Goal: Transaction & Acquisition: Purchase product/service

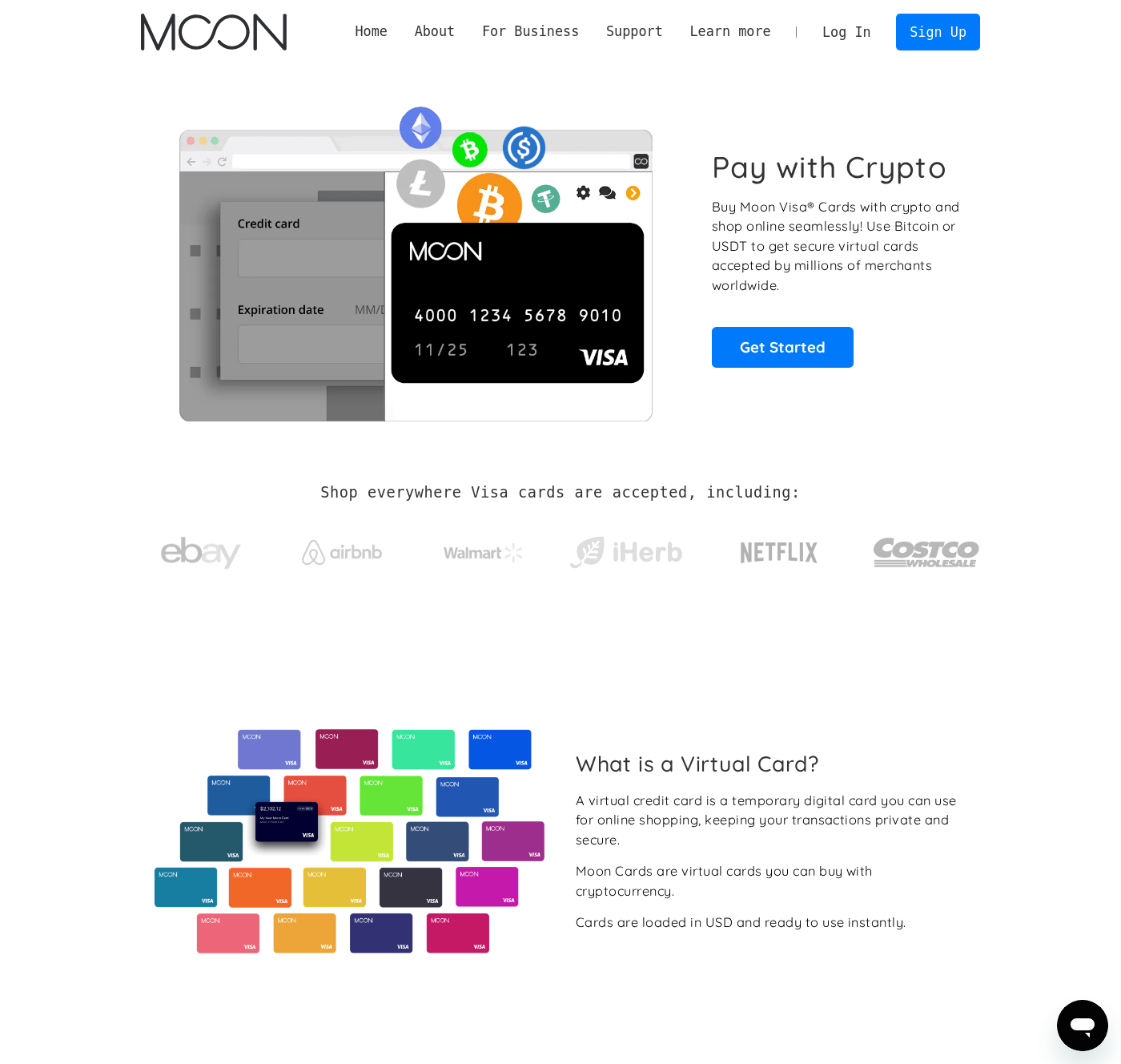
click at [837, 32] on link "Log In" at bounding box center [847, 32] width 75 height 35
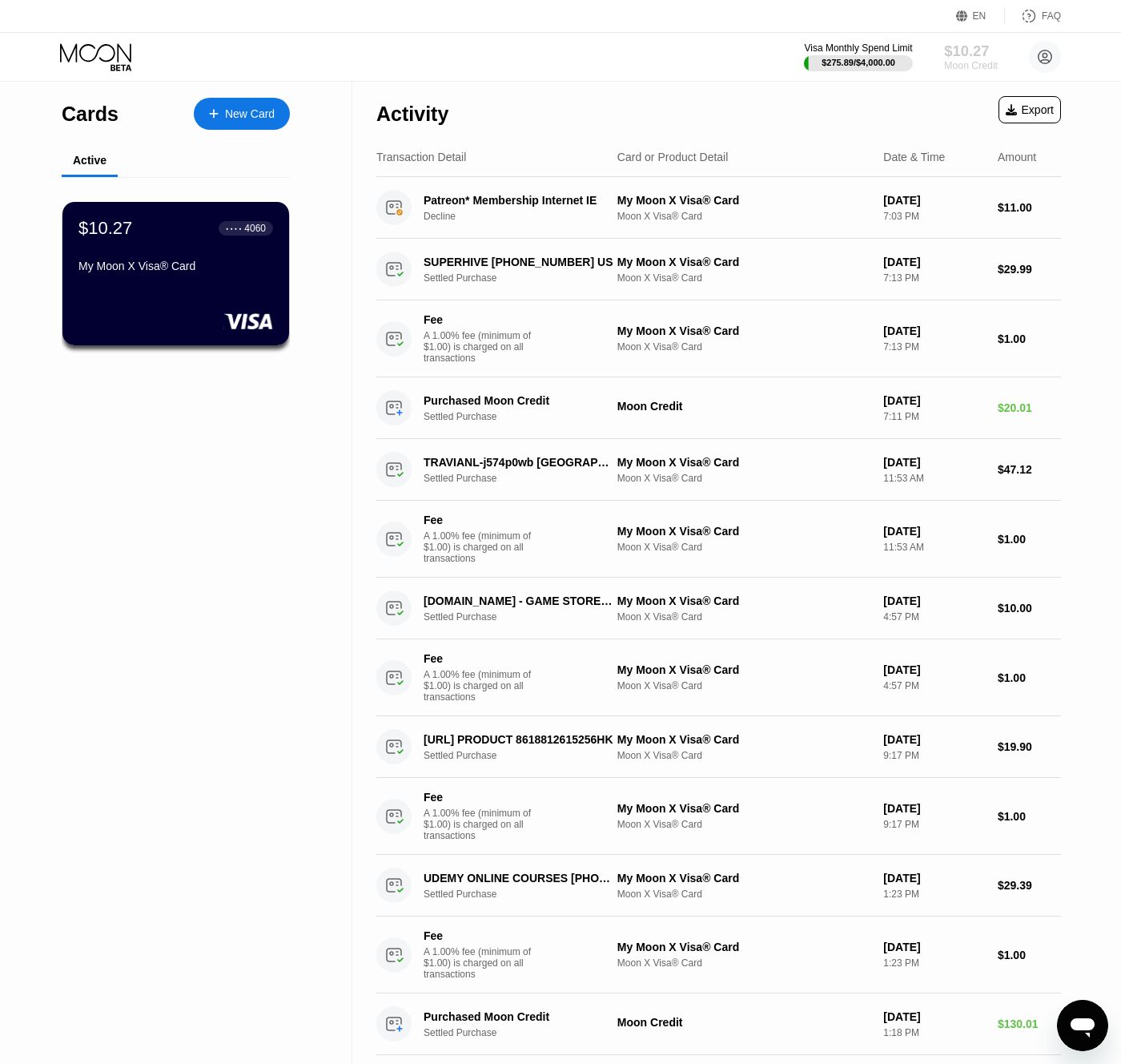
click at [965, 53] on div "$10.27" at bounding box center [971, 50] width 54 height 17
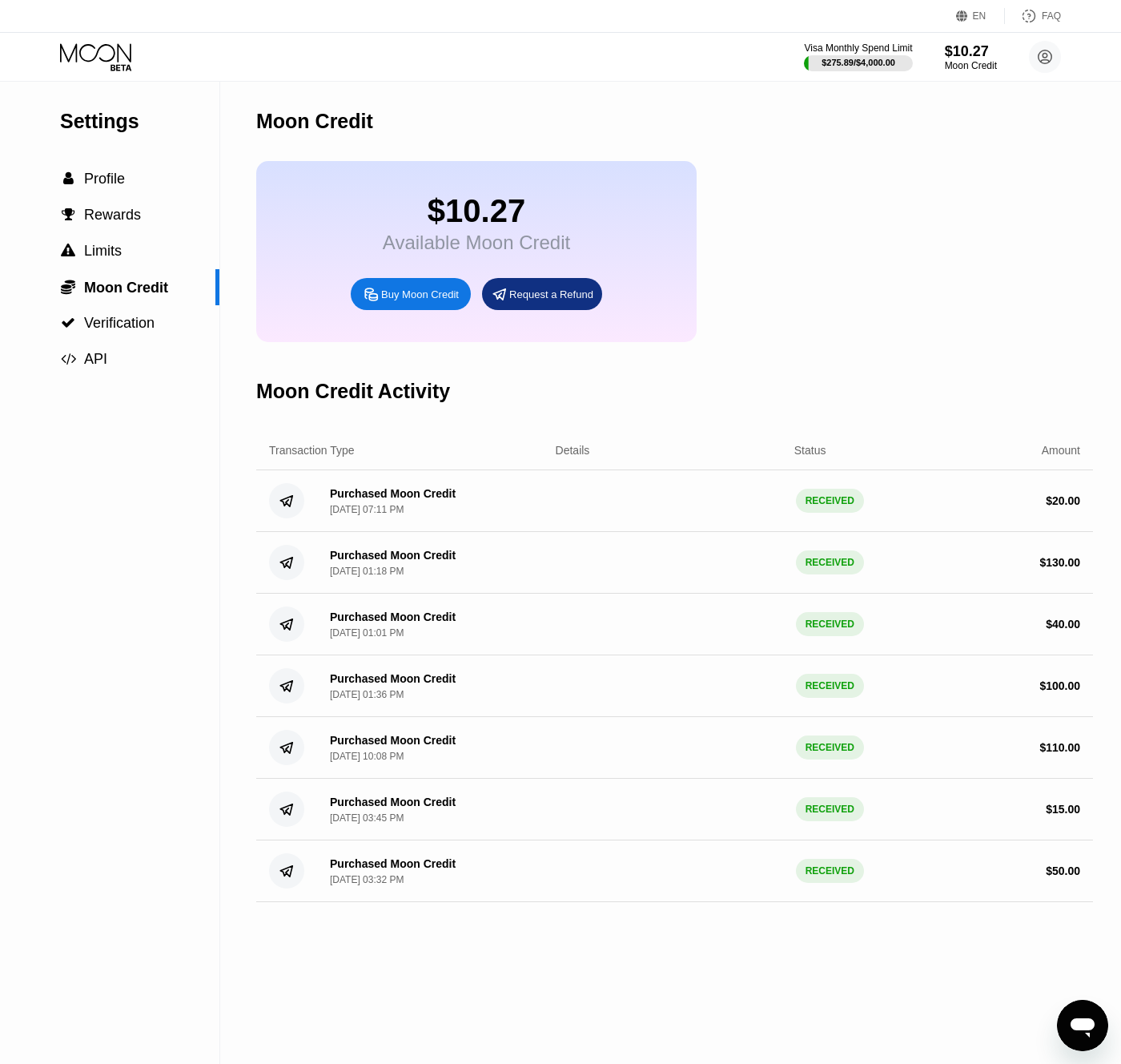
click at [447, 304] on div "Buy Moon Credit" at bounding box center [411, 294] width 120 height 32
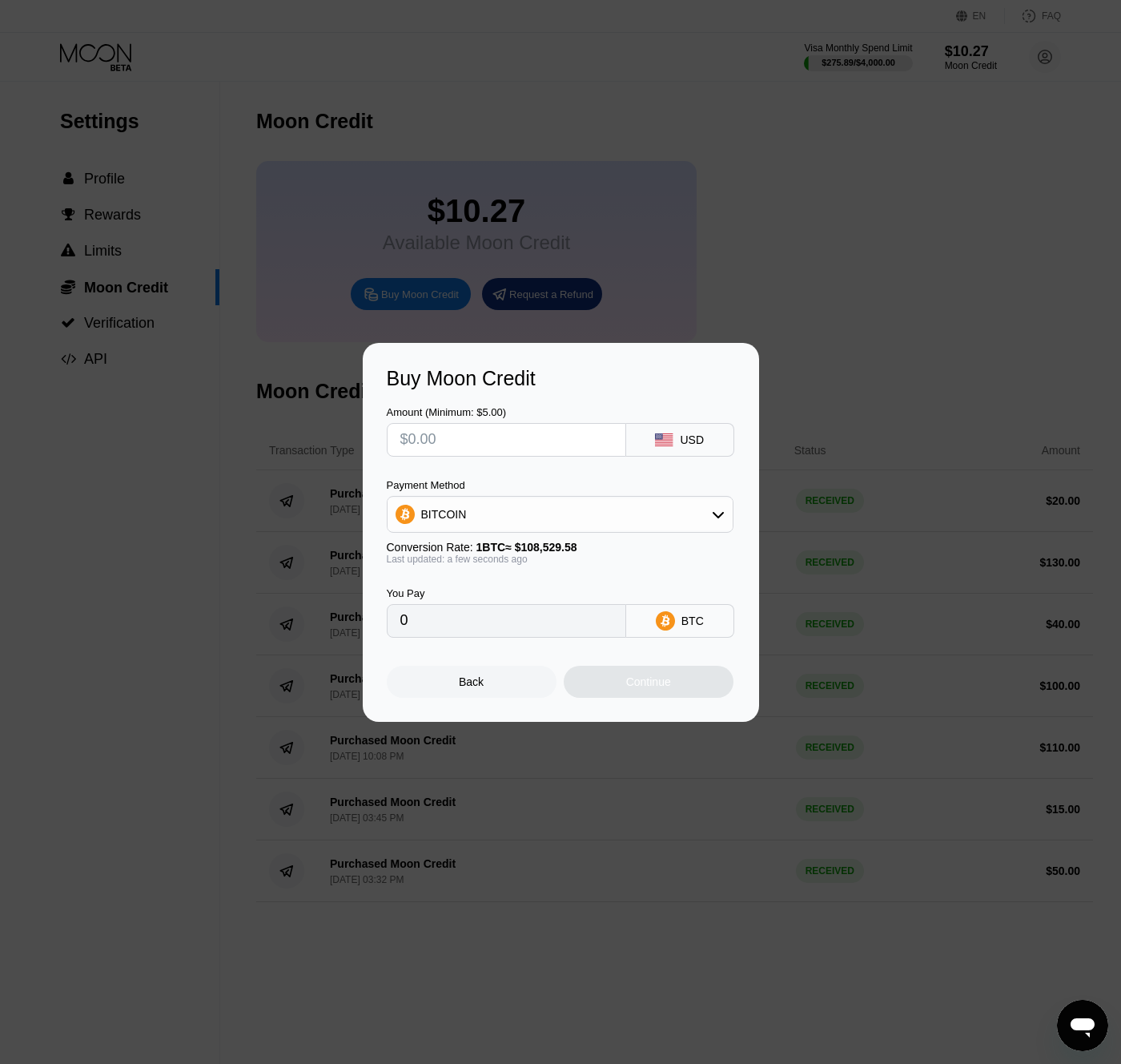
click at [646, 518] on div "BITCOIN" at bounding box center [560, 514] width 345 height 32
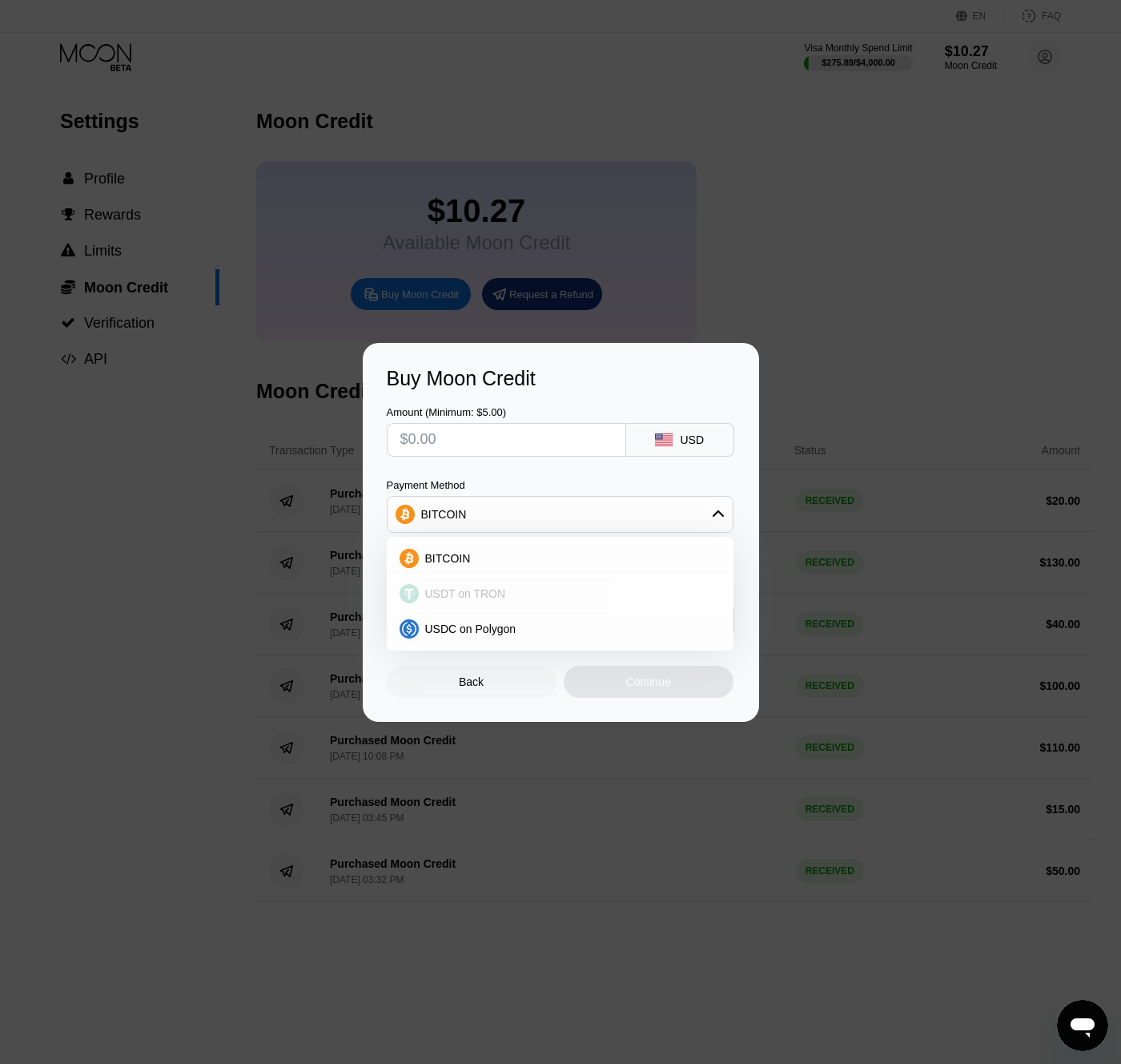
click at [525, 587] on div "USDT on TRON" at bounding box center [570, 593] width 302 height 13
type input "0.00"
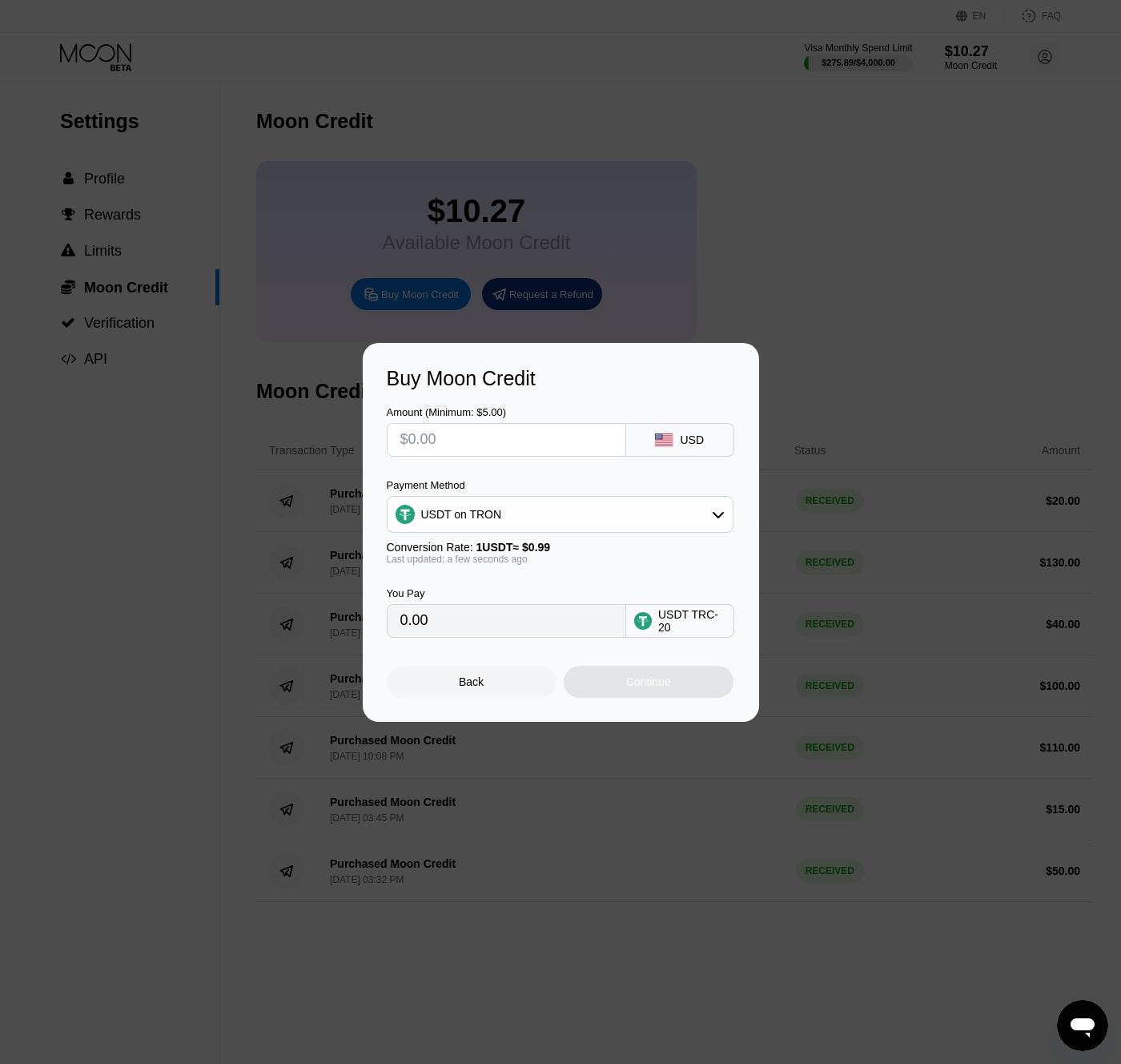
click at [533, 446] on input "text" at bounding box center [507, 440] width 212 height 32
type input "$1"
type input "1.01"
type input "$10"
type input "10.10"
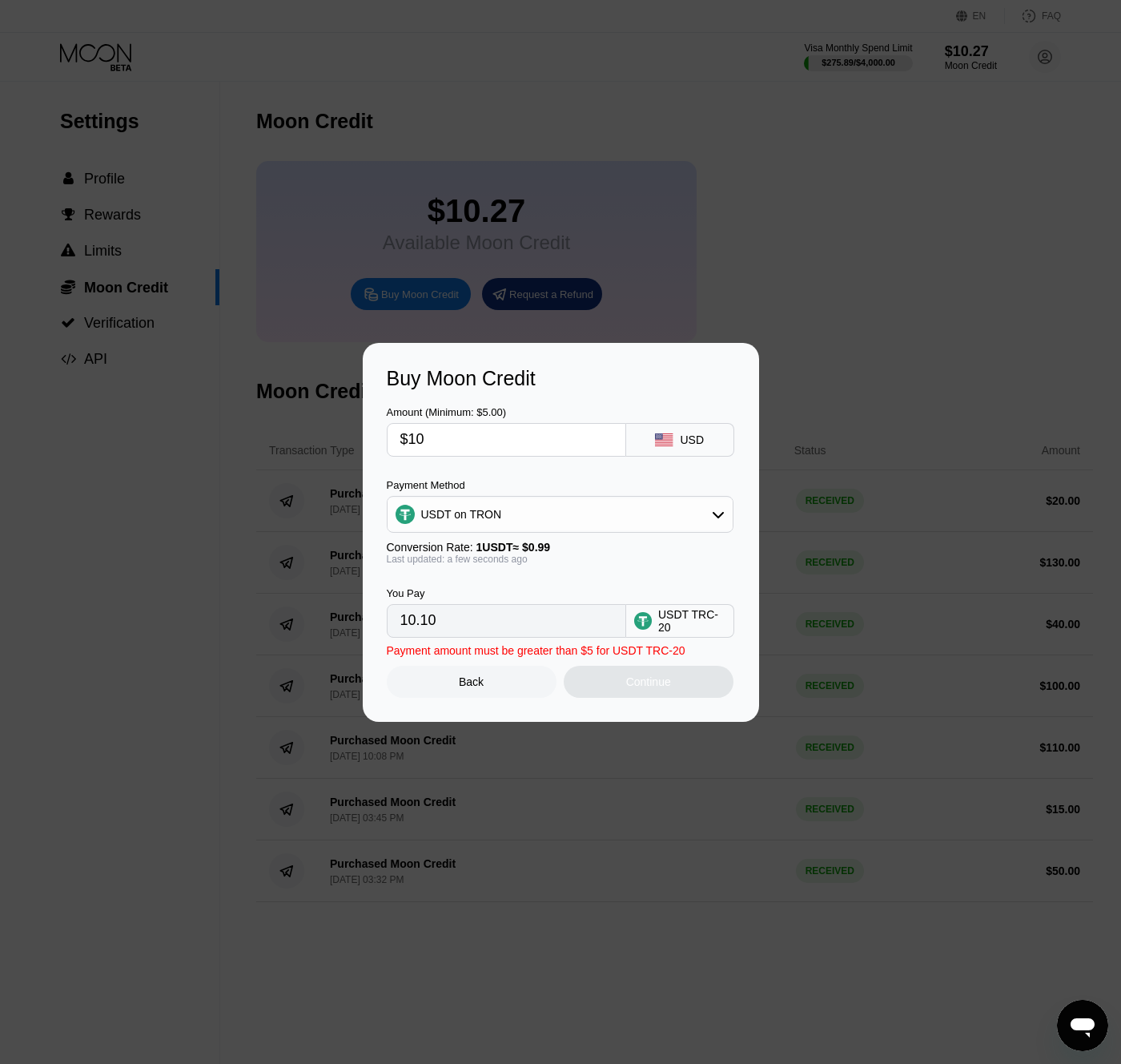
type input "$100"
type input "101.01"
type input "$100"
click at [650, 678] on div "Continue" at bounding box center [649, 681] width 45 height 13
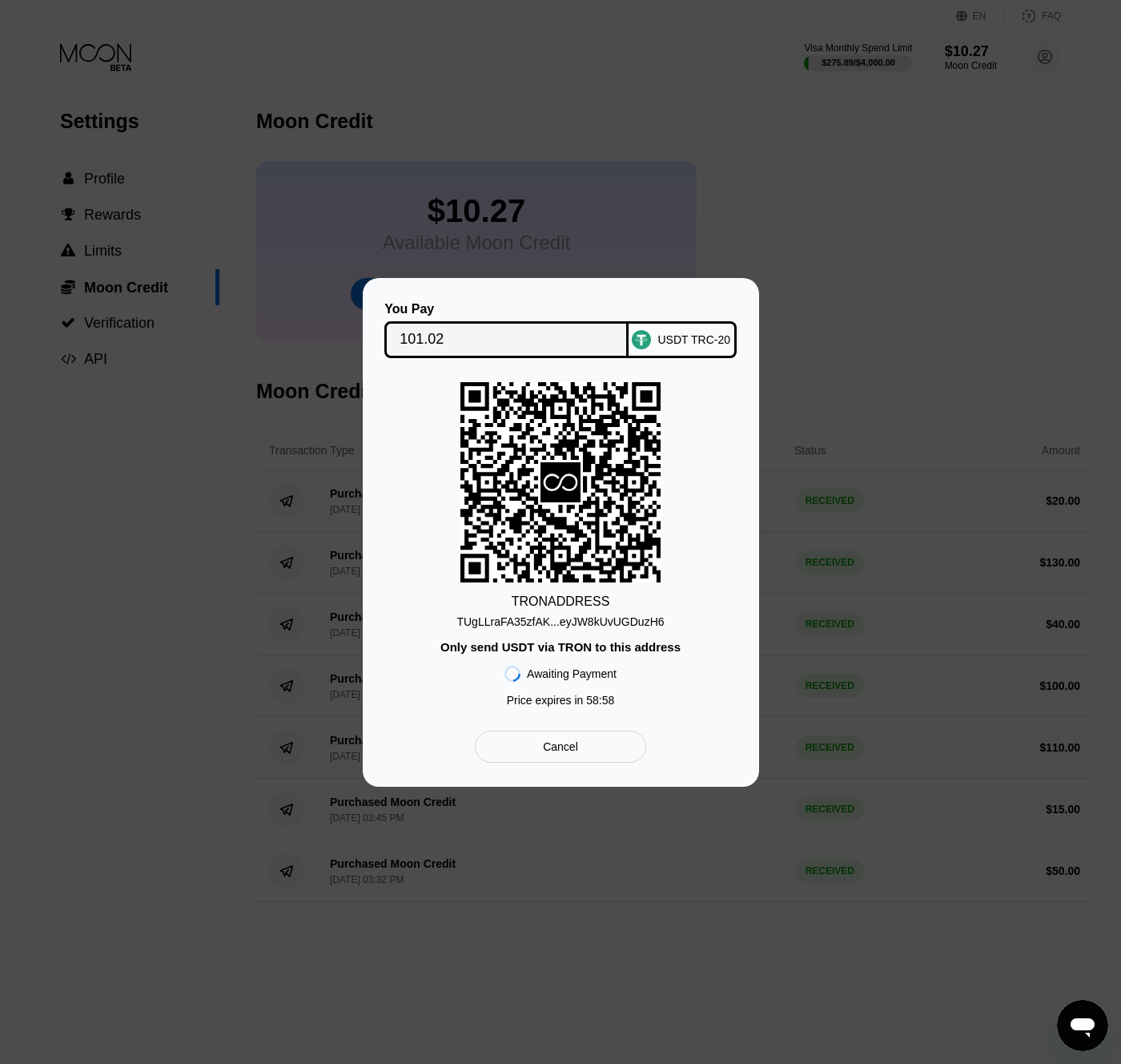
click at [578, 618] on div "TUgLLraFA35zfAK...eyJW8kUvUGDuzH6" at bounding box center [560, 622] width 207 height 13
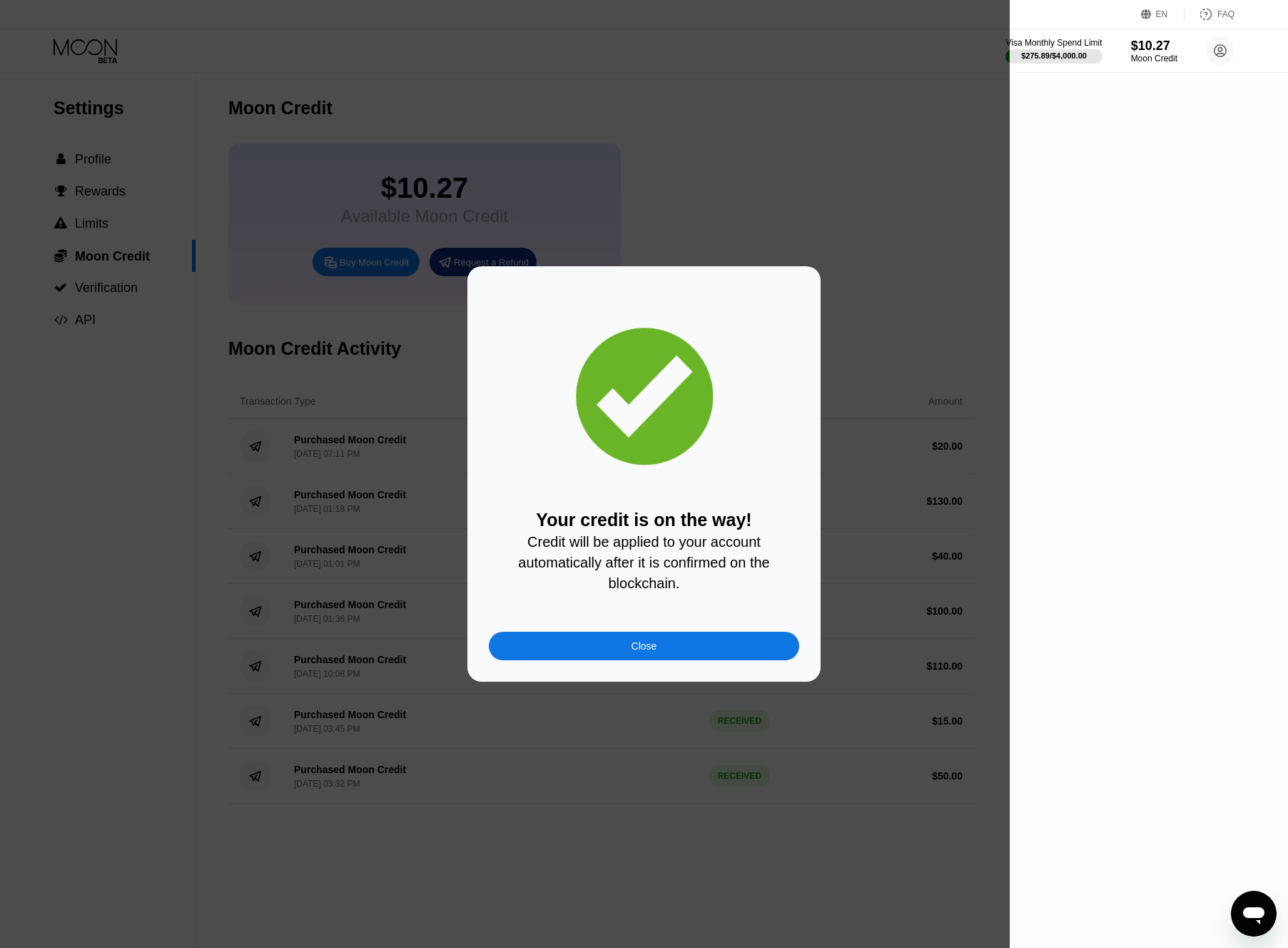
click at [702, 649] on div "Close" at bounding box center [644, 646] width 310 height 28
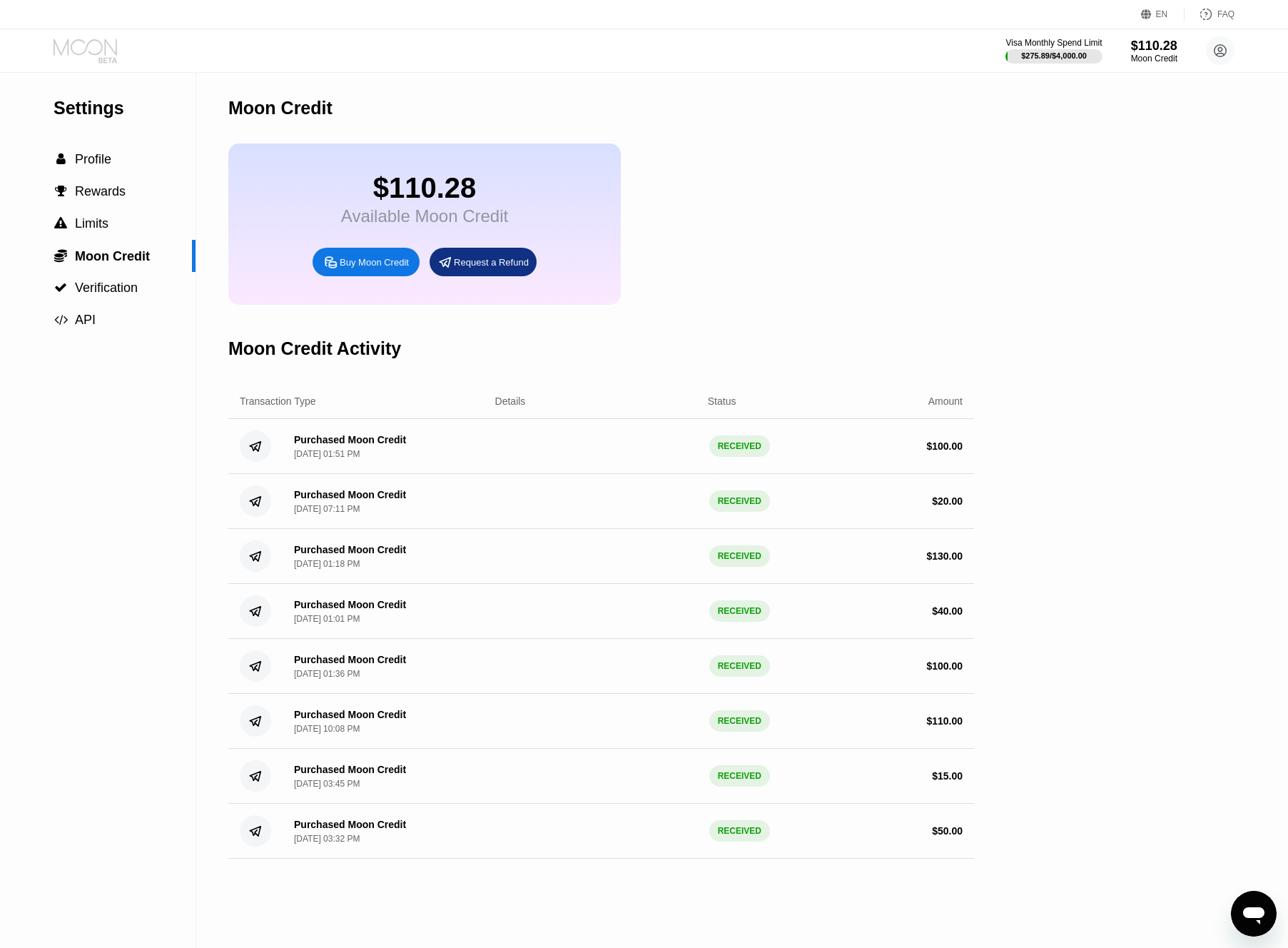
click at [84, 38] on icon at bounding box center [86, 51] width 66 height 25
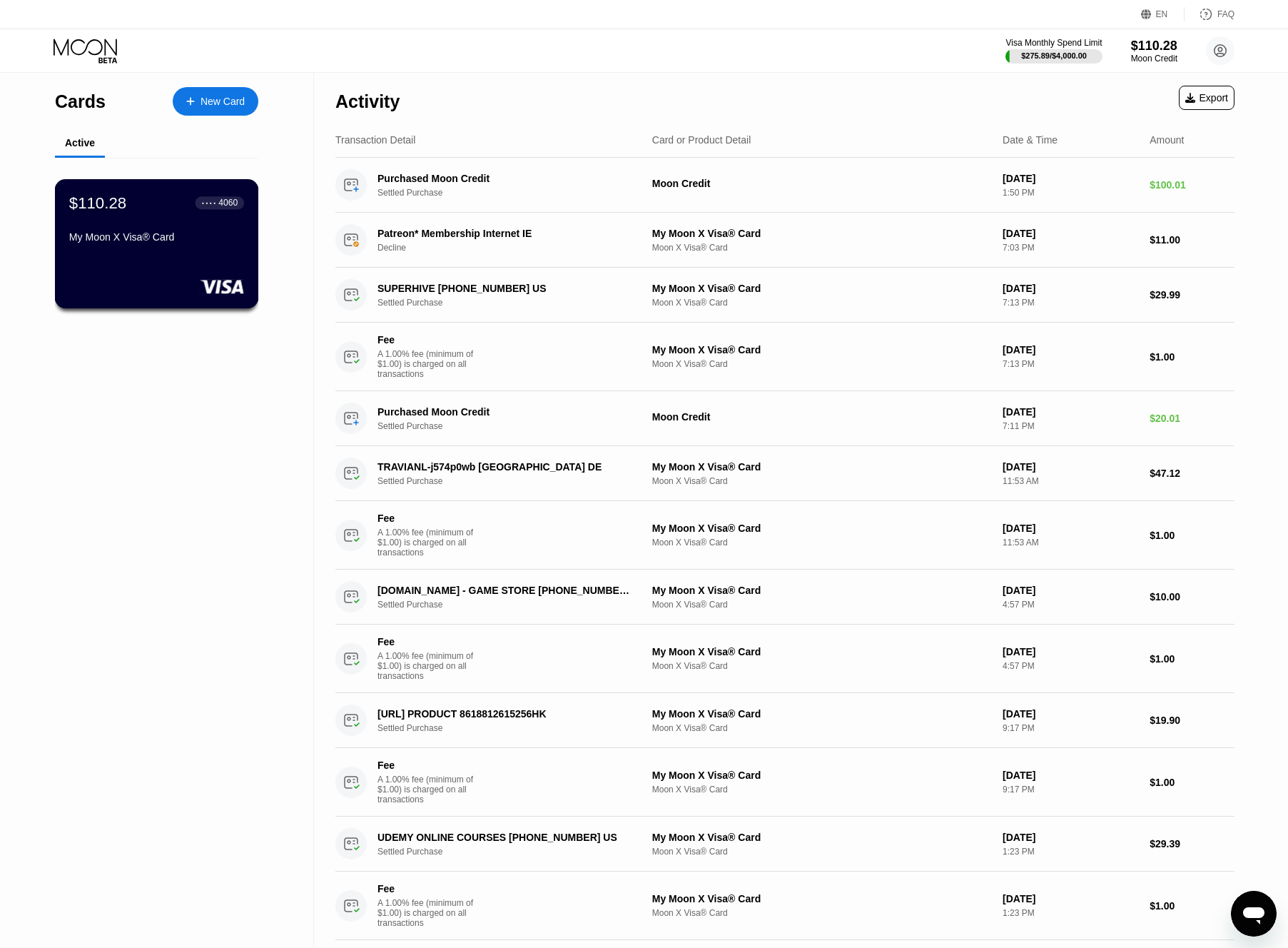
click at [209, 268] on div "$110.28 ● ● ● ● 4060 My Moon X Visa® Card" at bounding box center [156, 243] width 204 height 129
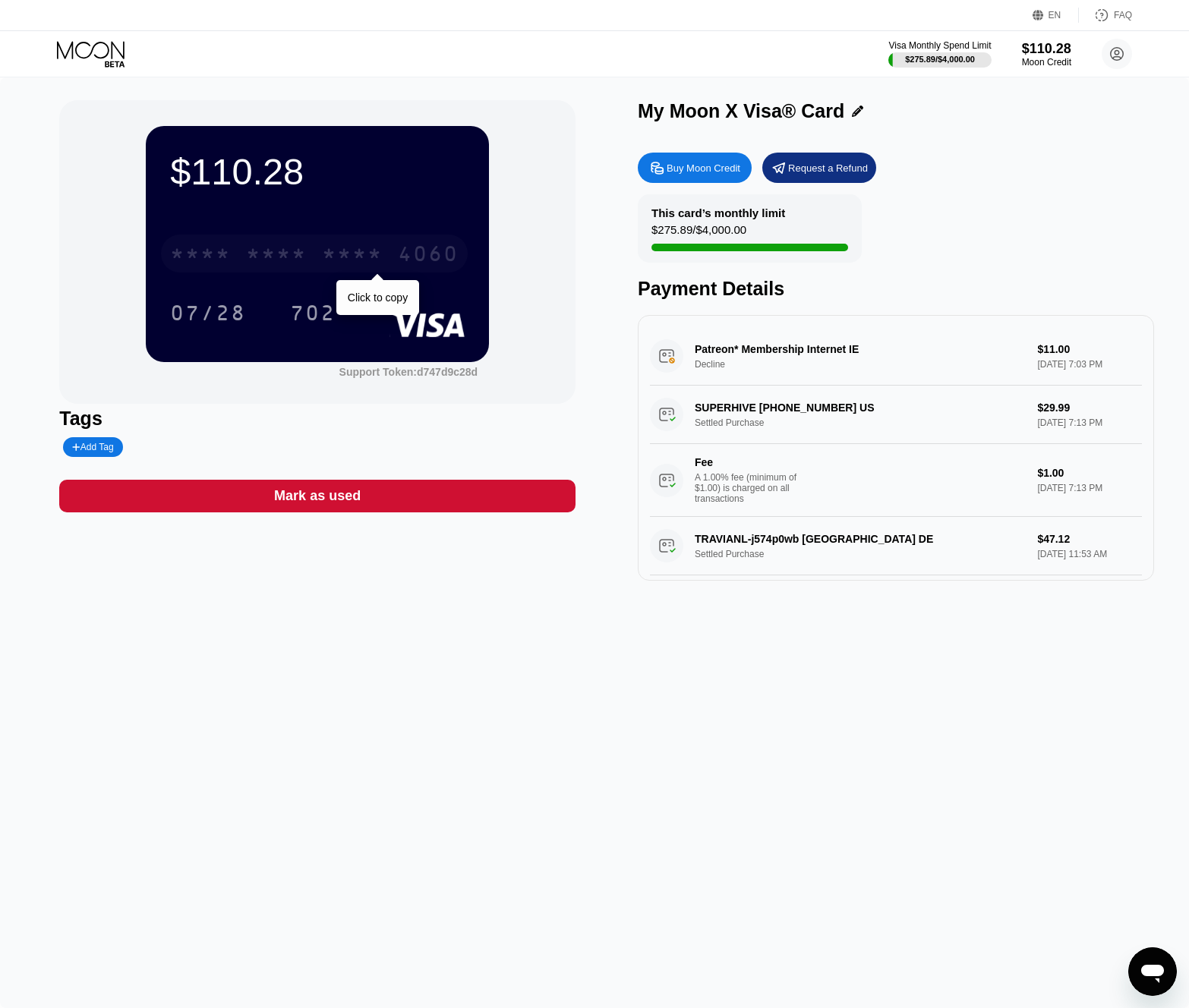
click at [359, 251] on div "* * * *" at bounding box center [352, 255] width 61 height 24
